Goal: Find specific page/section: Find specific page/section

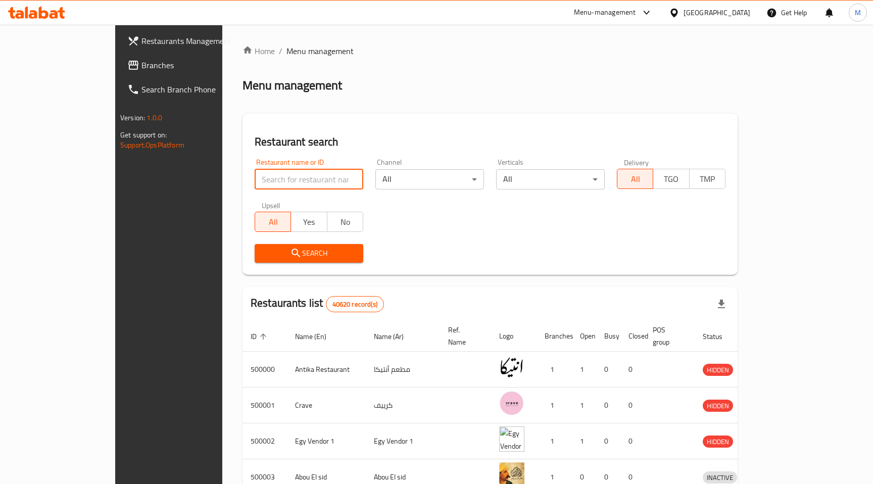
click at [255, 176] on input "search" at bounding box center [309, 179] width 109 height 20
type input "12031"
click at [290, 258] on icon "submit" at bounding box center [296, 253] width 12 height 12
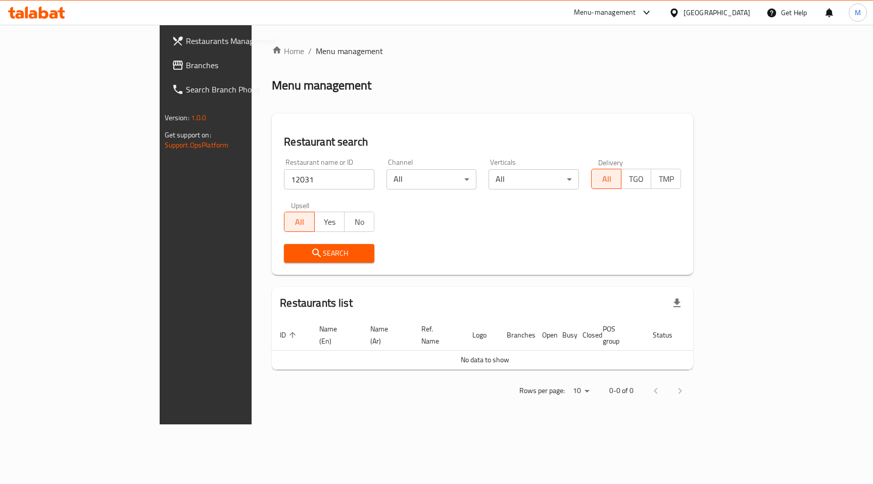
click at [284, 181] on input "12031" at bounding box center [329, 179] width 90 height 20
click button "Search" at bounding box center [329, 253] width 90 height 19
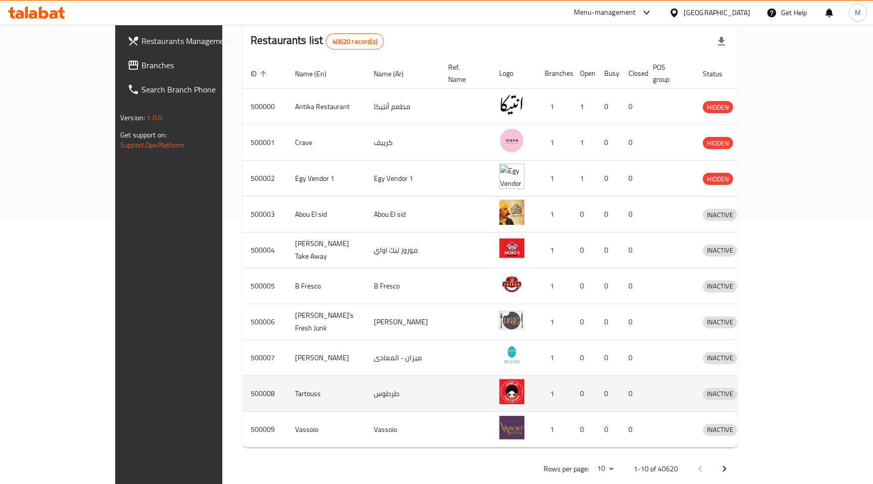
scroll to position [262, 0]
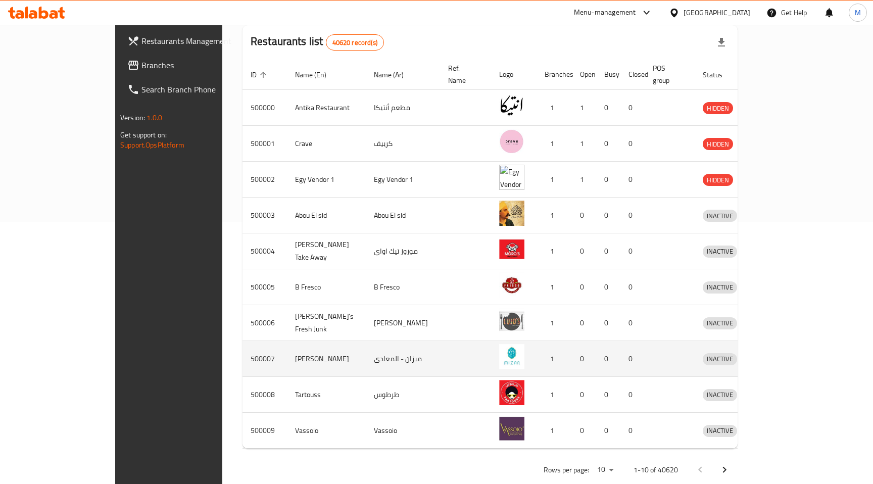
click at [499, 345] on img "enhanced table" at bounding box center [511, 356] width 25 height 25
click at [242, 350] on td "500007" at bounding box center [264, 359] width 44 height 36
click at [366, 350] on td "ميزان - المعادى" at bounding box center [403, 359] width 74 height 36
click at [769, 355] on icon "enhanced table" at bounding box center [763, 359] width 11 height 9
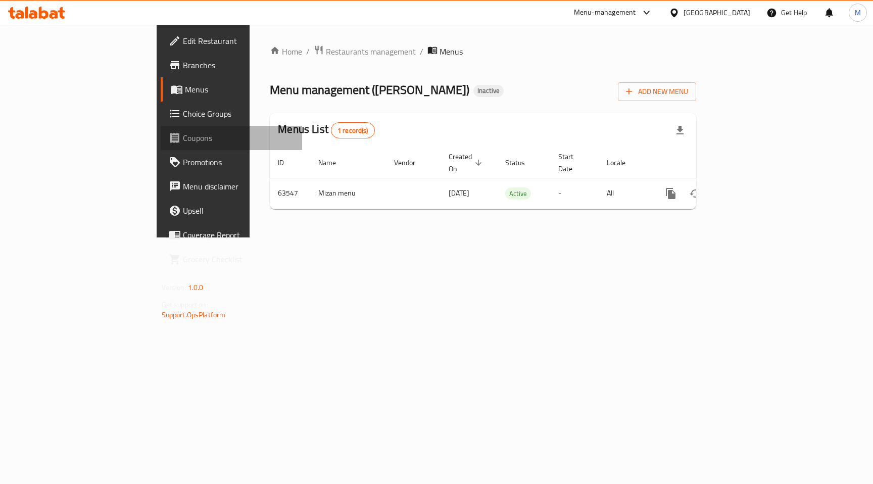
click at [161, 128] on link "Coupons" at bounding box center [232, 138] width 142 height 24
click at [183, 45] on span "Edit Restaurant" at bounding box center [239, 41] width 112 height 12
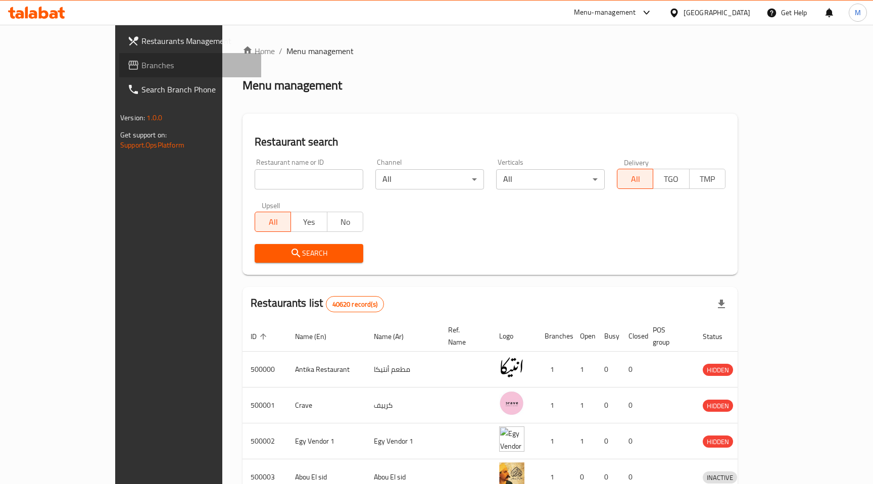
click at [141, 61] on span "Branches" at bounding box center [197, 65] width 112 height 12
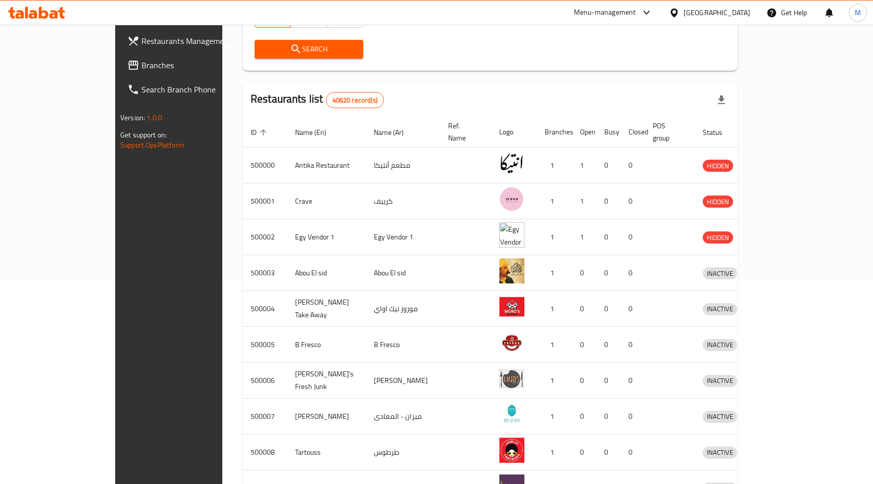
scroll to position [270, 0]
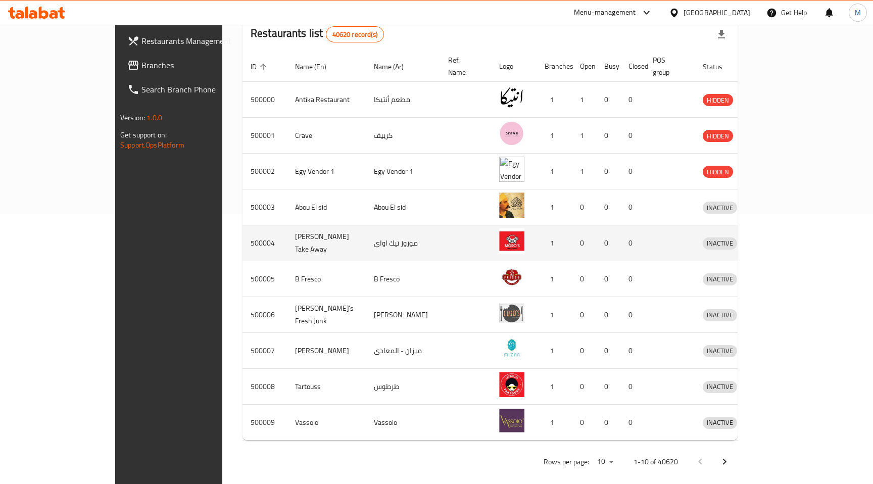
click at [499, 228] on img "enhanced table" at bounding box center [511, 240] width 25 height 25
